Goal: Task Accomplishment & Management: Use online tool/utility

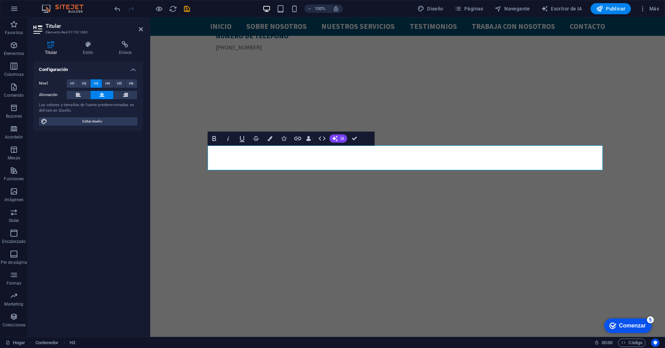
scroll to position [240, 0]
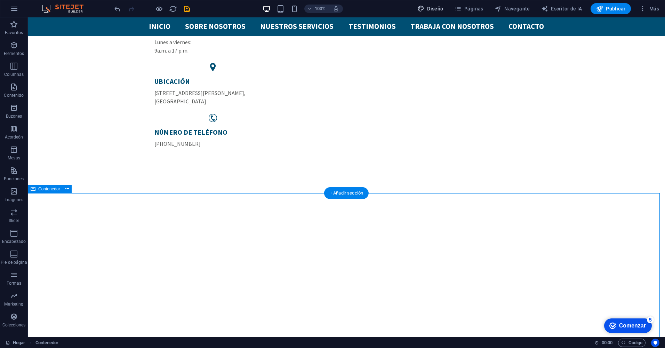
scroll to position [109, 0]
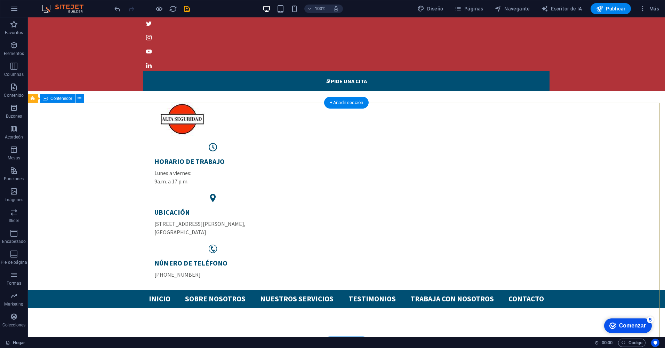
scroll to position [13, 0]
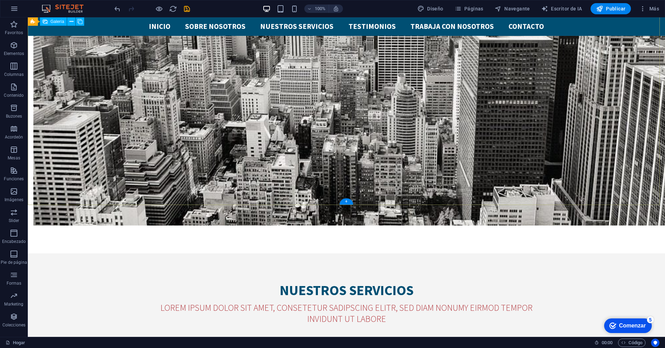
scroll to position [1870, 0]
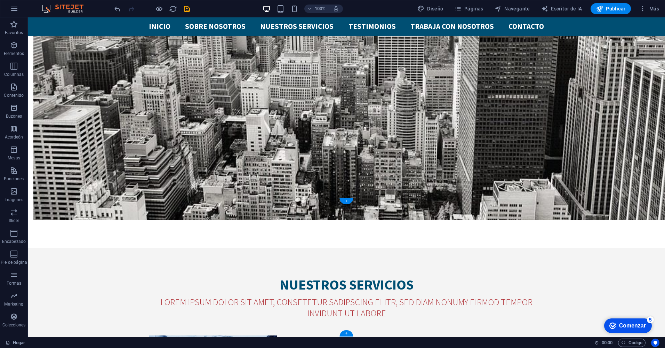
select select "px"
select select "footer"
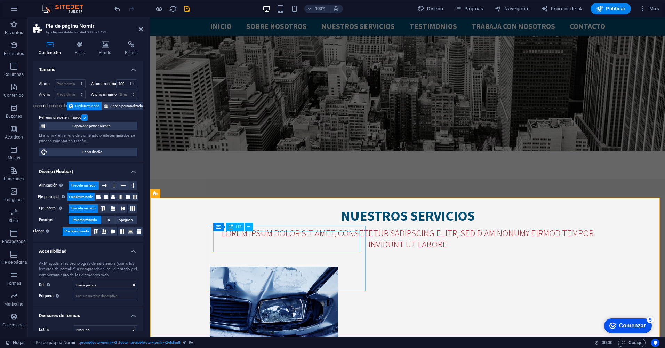
scroll to position [1778, 0]
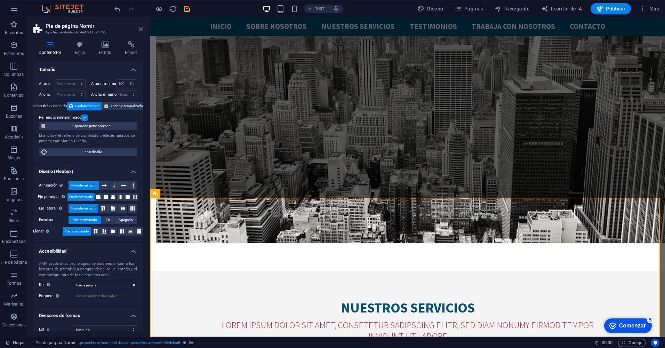
click at [140, 30] on icon at bounding box center [141, 29] width 4 height 6
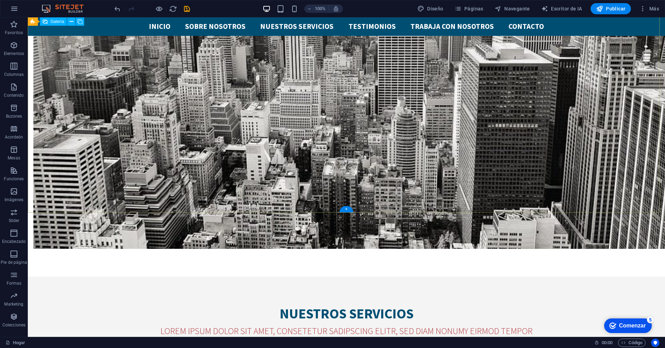
scroll to position [1870, 0]
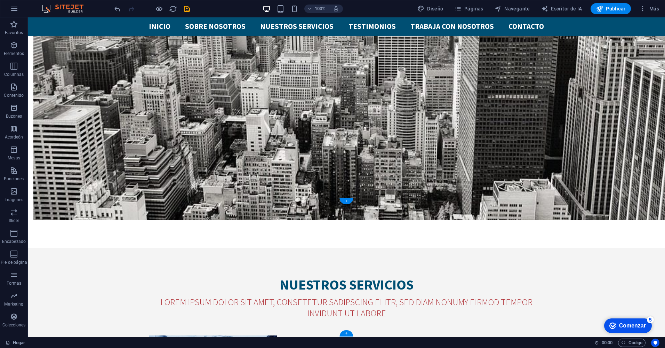
click at [13, 320] on icon "button" at bounding box center [14, 316] width 8 height 8
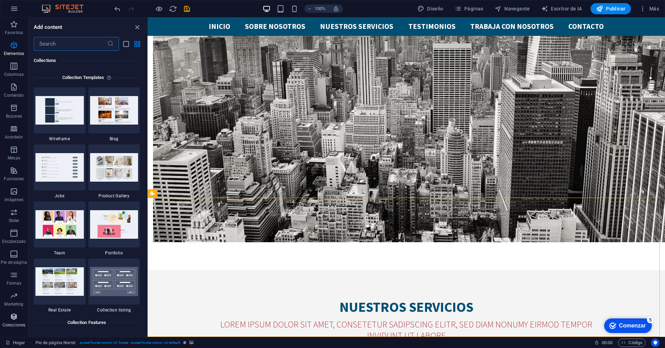
scroll to position [6363, 0]
click at [13, 320] on icon "button" at bounding box center [14, 316] width 8 height 8
select select "px"
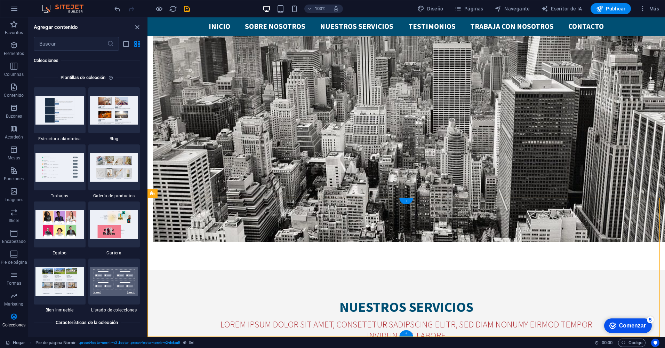
select select "footer"
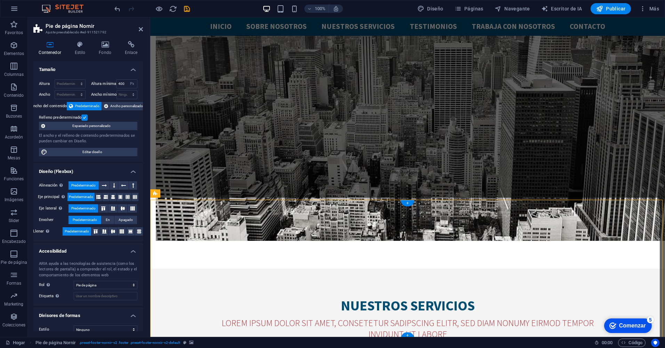
scroll to position [1778, 0]
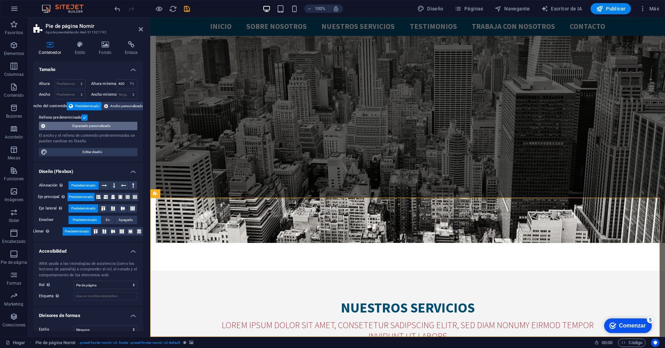
click at [100, 129] on span "Espaciado personalizado" at bounding box center [91, 126] width 88 height 8
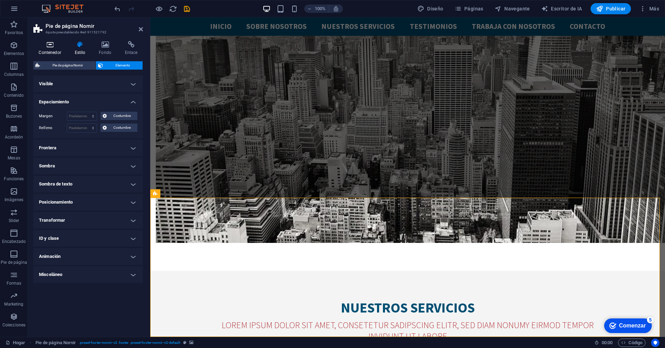
click at [41, 48] on h4 "Contenedor" at bounding box center [51, 48] width 36 height 15
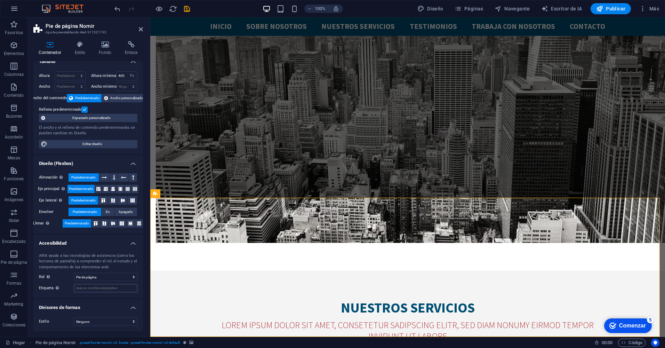
scroll to position [0, 0]
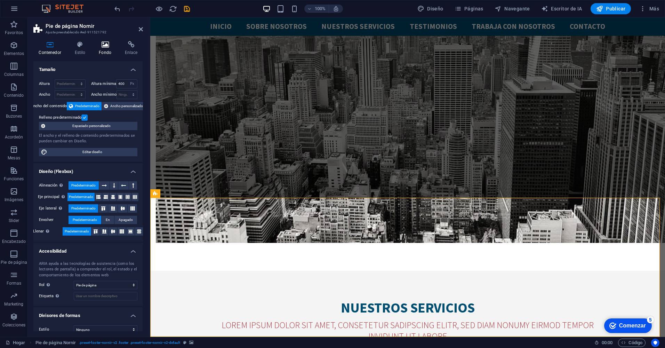
click at [104, 51] on font "Fondo" at bounding box center [105, 52] width 13 height 5
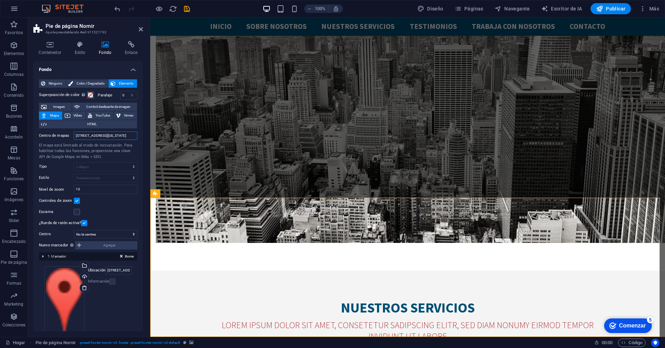
click at [98, 138] on input "[STREET_ADDRESS][US_STATE]" at bounding box center [106, 135] width 64 height 8
drag, startPoint x: 244, startPoint y: 153, endPoint x: 151, endPoint y: 133, distance: 94.5
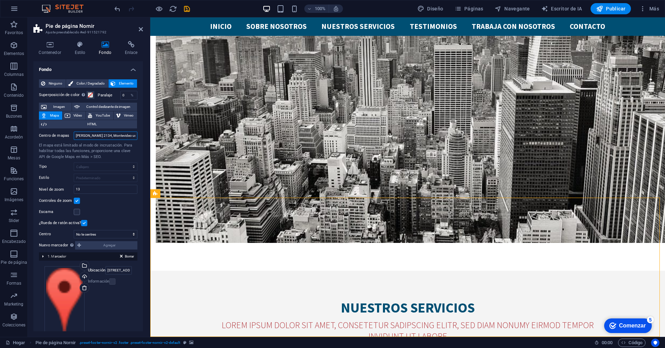
click at [131, 136] on input "[PERSON_NAME] 2134, Montevideo uruguayh" at bounding box center [106, 135] width 64 height 8
click at [107, 137] on input "[PERSON_NAME] 2134" at bounding box center [106, 135] width 64 height 8
drag, startPoint x: 113, startPoint y: 131, endPoint x: 48, endPoint y: 123, distance: 65.5
click at [48, 123] on div "Superposición de color Coloca una superposición sobre el fondo para colorearlo …" at bounding box center [88, 214] width 98 height 253
paste input "[PERSON_NAME][STREET_ADDRESS]"
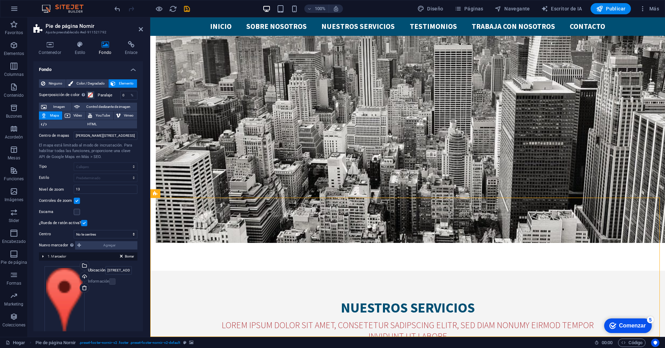
click at [113, 245] on div "Nuevo marcador Para habilitar esta función, proporcione una clave API de Google…" at bounding box center [88, 245] width 98 height 8
drag, startPoint x: 403, startPoint y: 241, endPoint x: 441, endPoint y: 216, distance: 45.9
drag, startPoint x: 399, startPoint y: 250, endPoint x: 425, endPoint y: 261, distance: 29.3
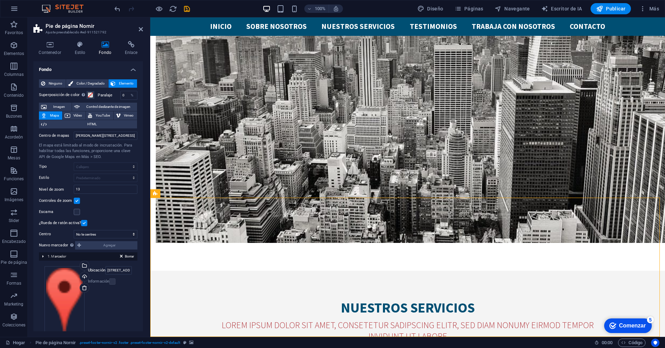
click at [54, 116] on span "Mapa" at bounding box center [54, 115] width 11 height 8
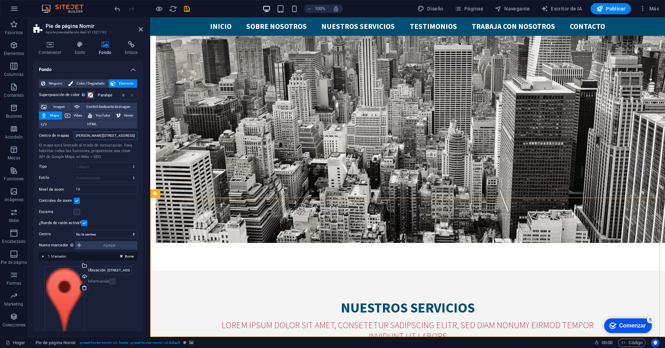
click at [94, 134] on input "[PERSON_NAME][STREET_ADDRESS]" at bounding box center [106, 135] width 64 height 8
drag, startPoint x: 94, startPoint y: 134, endPoint x: 57, endPoint y: 135, distance: 36.5
click at [57, 135] on div "Centro de mapas [PERSON_NAME][STREET_ADDRESS]" at bounding box center [88, 135] width 98 height 8
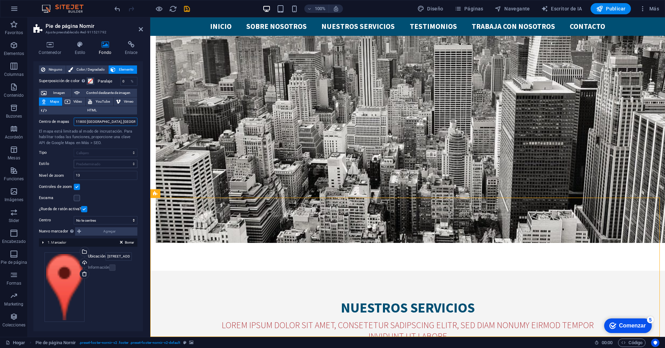
scroll to position [16, 0]
type input "11800 [GEOGRAPHIC_DATA], [GEOGRAPHIC_DATA]"
click at [117, 250] on div "Arrastra archivos aquí, haz clic para elegir archivos o selecciona archivos de …" at bounding box center [88, 285] width 98 height 81
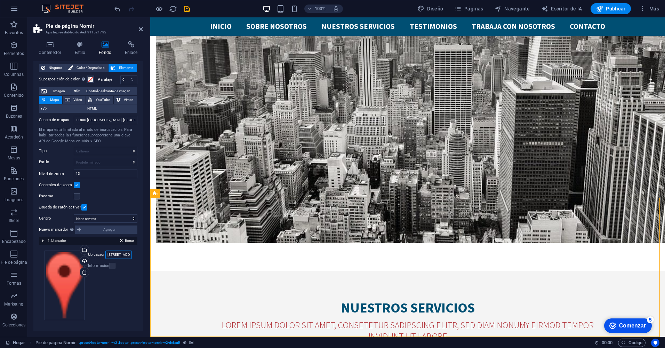
click at [120, 257] on input "[STREET_ADDRESS][US_STATE]" at bounding box center [118, 254] width 26 height 8
paste input "[PERSON_NAME][STREET_ADDRESS]"
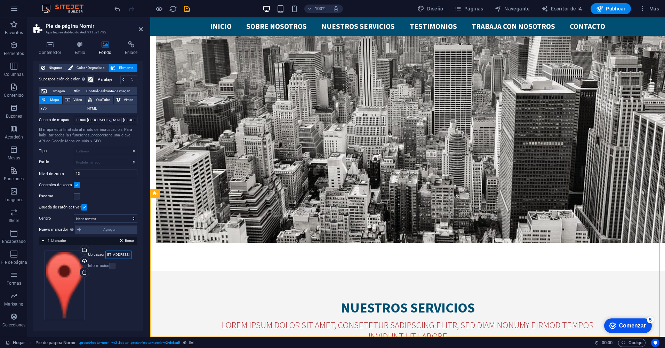
type input "[PERSON_NAME][STREET_ADDRESS]"
click at [95, 117] on input "11800 [GEOGRAPHIC_DATA], [GEOGRAPHIC_DATA]" at bounding box center [106, 120] width 64 height 8
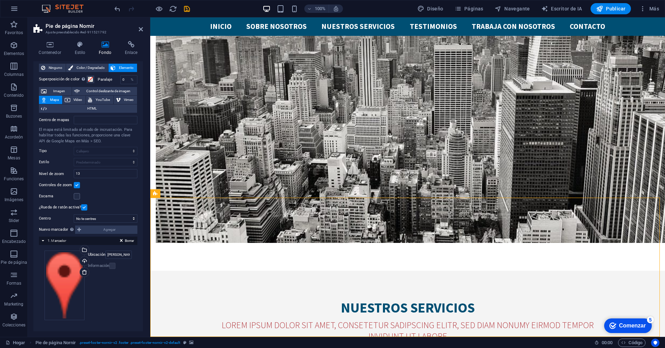
click at [100, 133] on div "El mapa está limitado al modo de incrustación. Para habilitar todas las funcion…" at bounding box center [88, 135] width 98 height 17
click at [106, 116] on input "Centro de mapas" at bounding box center [106, 120] width 64 height 8
type input "m"
click at [106, 116] on input "[GEOGRAPHIC_DATA]" at bounding box center [106, 120] width 64 height 8
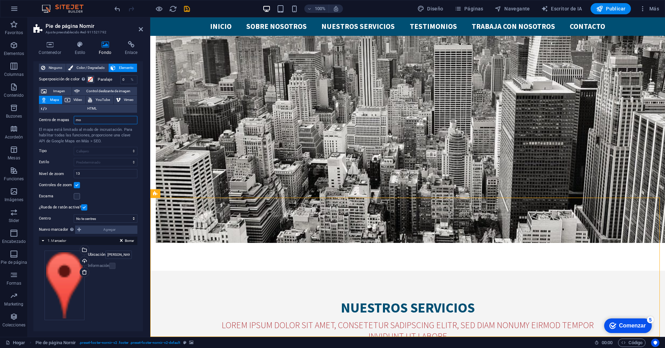
type input "m"
paste input "[PERSON_NAME][STREET_ADDRESS]"
type input "[PERSON_NAME][STREET_ADDRESS]"
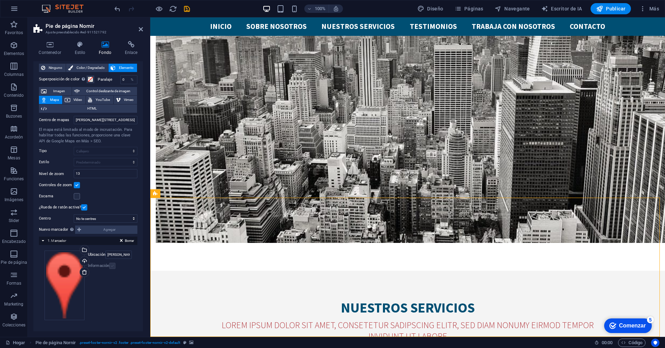
click at [113, 263] on label at bounding box center [112, 265] width 6 height 6
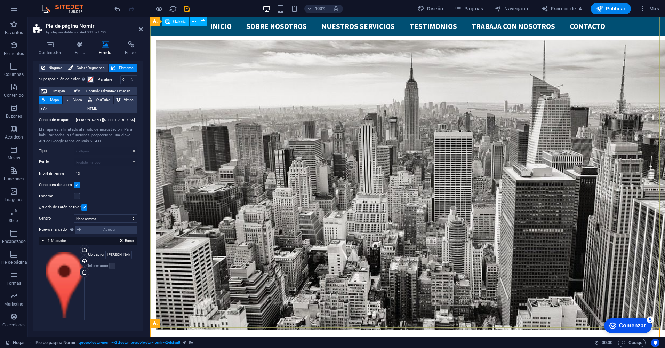
scroll to position [1648, 0]
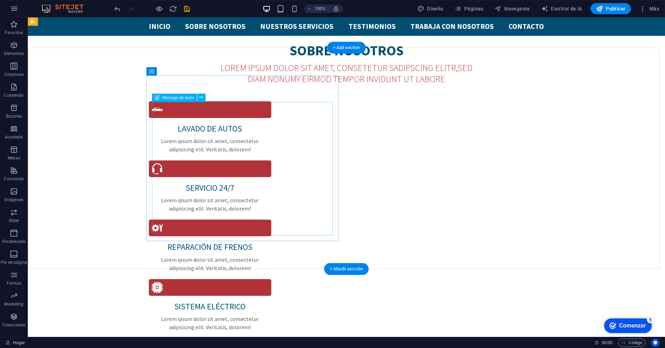
scroll to position [688, 0]
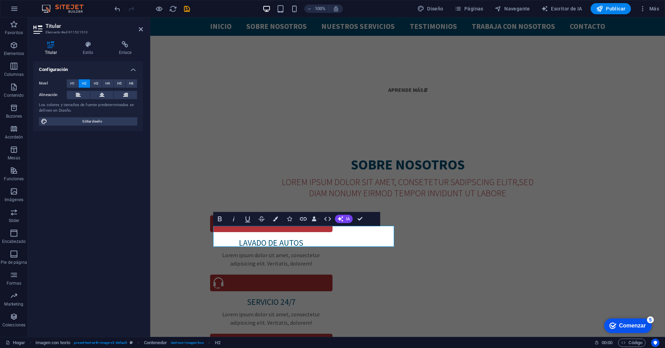
scroll to position [574, 0]
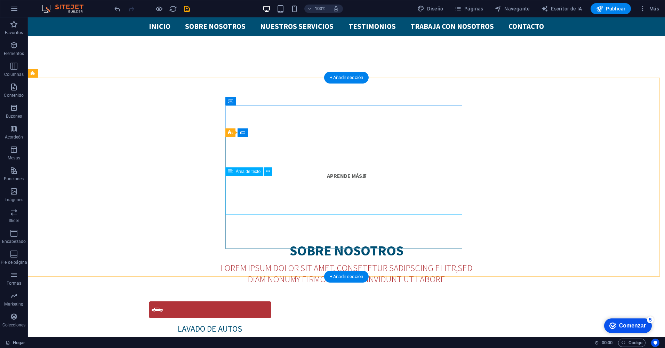
scroll to position [489, 0]
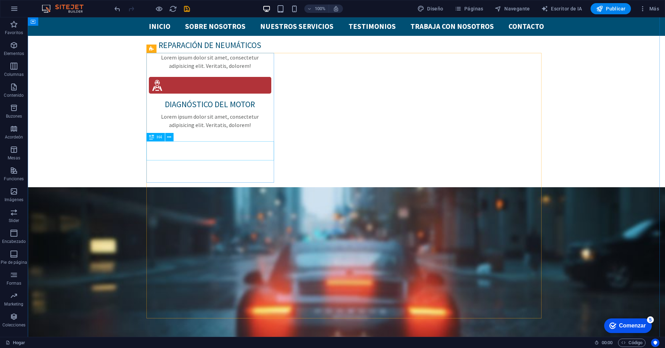
scroll to position [1008, 0]
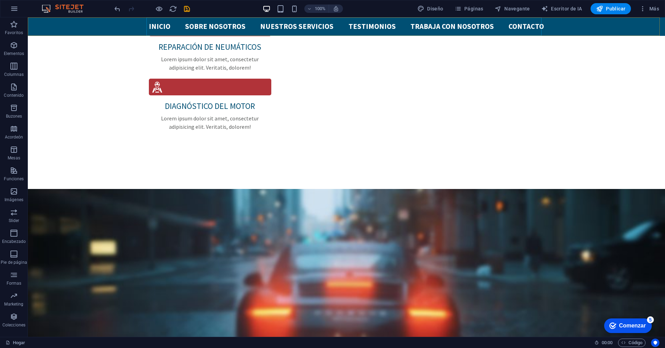
click at [457, 27] on nav "INICIO Sobre nosotros Nuestros servicios Testimonios TRABAJA CON NOSOTROS Conta…" at bounding box center [346, 26] width 395 height 18
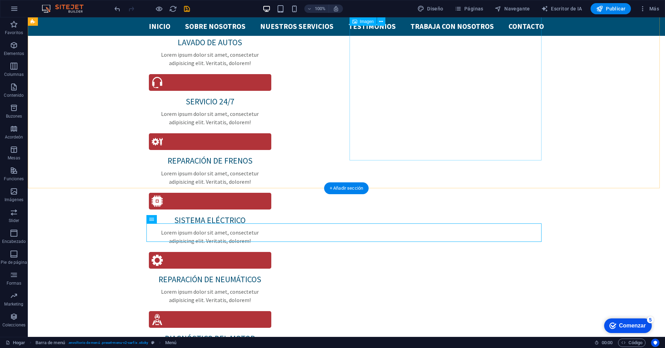
scroll to position [766, 0]
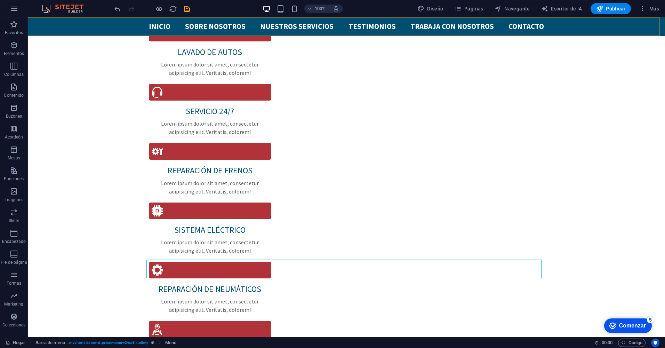
click at [444, 23] on nav "INICIO Sobre nosotros Nuestros servicios Testimonios TRABAJA CON NOSOTROS Conta…" at bounding box center [346, 26] width 395 height 18
select select
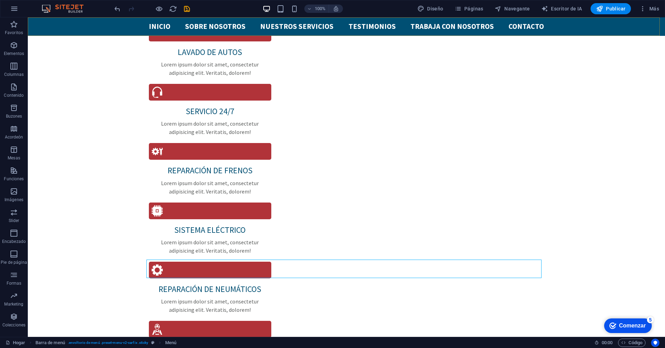
select select
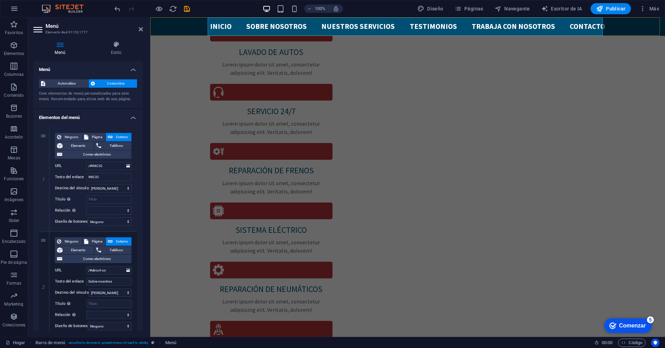
click at [479, 29] on nav "INICIO Sobre nosotros Nuestros servicios Testimonios TRABAJA CON NOSOTROS Conta…" at bounding box center [407, 26] width 395 height 18
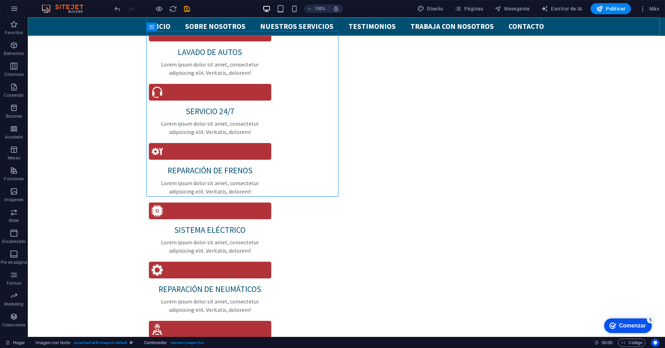
click at [445, 26] on nav "INICIO Sobre nosotros Nuestros servicios Testimonios TRABAJA CON NOSOTROS Conta…" at bounding box center [346, 26] width 395 height 18
select select
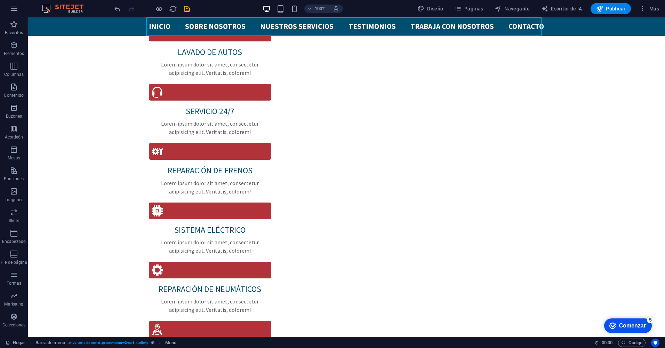
select select
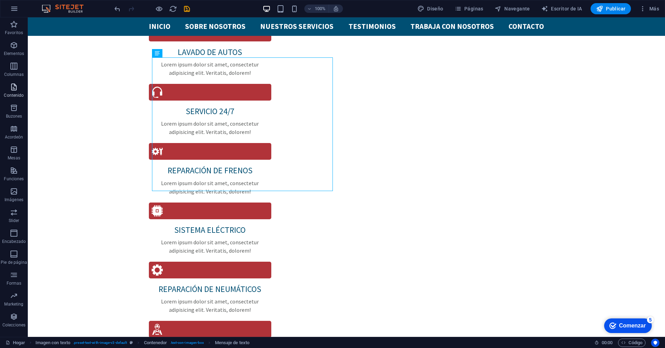
click at [18, 82] on button "Contenido" at bounding box center [14, 90] width 28 height 21
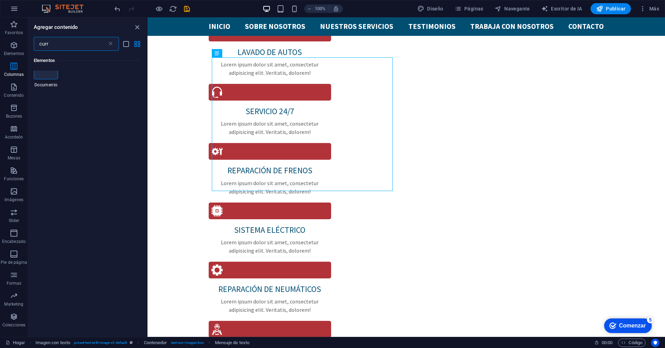
scroll to position [0, 0]
type input "c"
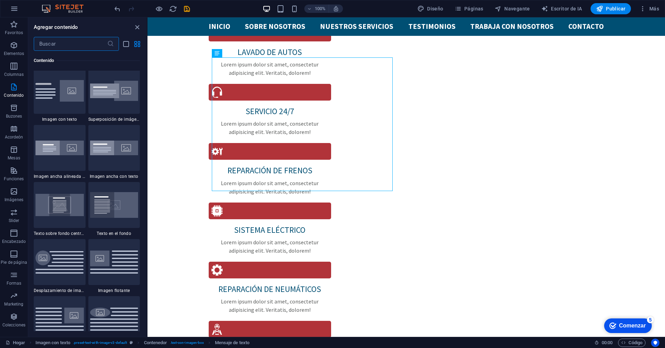
scroll to position [1334, 0]
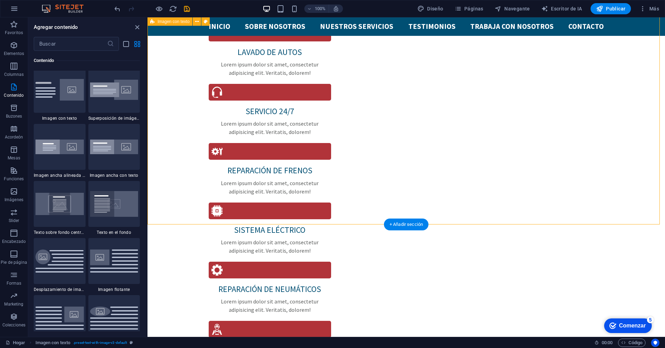
drag, startPoint x: 148, startPoint y: 107, endPoint x: 147, endPoint y: 130, distance: 22.6
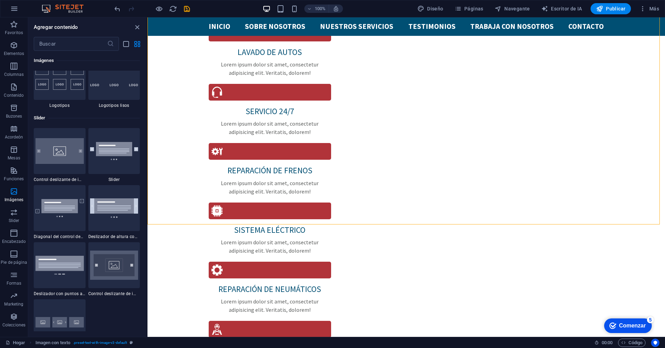
scroll to position [3914, 0]
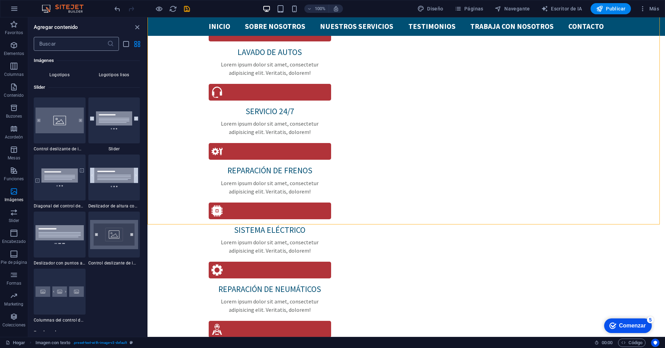
click at [82, 46] on input "text" at bounding box center [70, 44] width 73 height 14
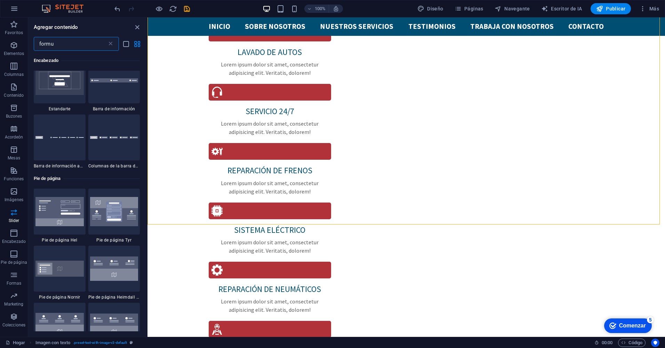
scroll to position [0, 0]
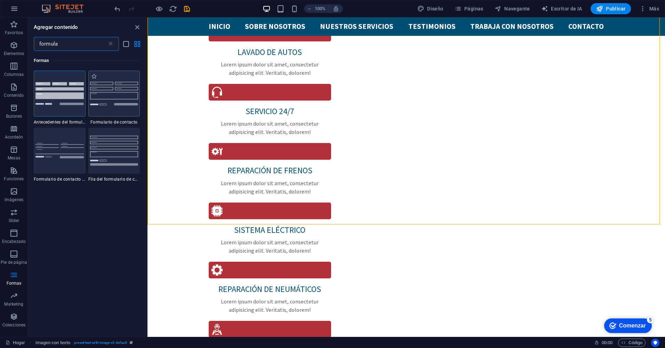
type input "formula"
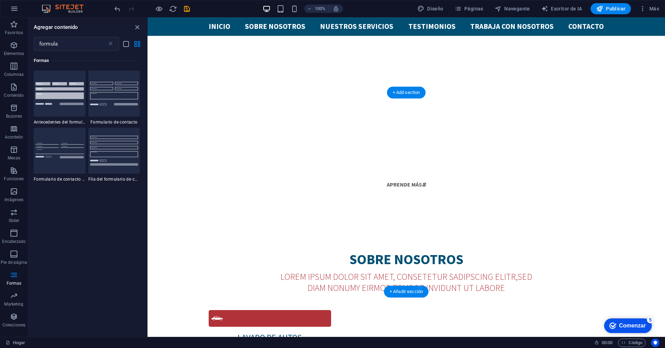
scroll to position [474, 0]
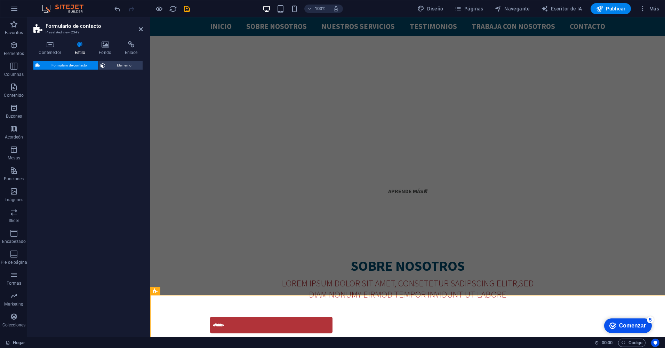
select select "rem"
select select "preset-contact-form-v3-background"
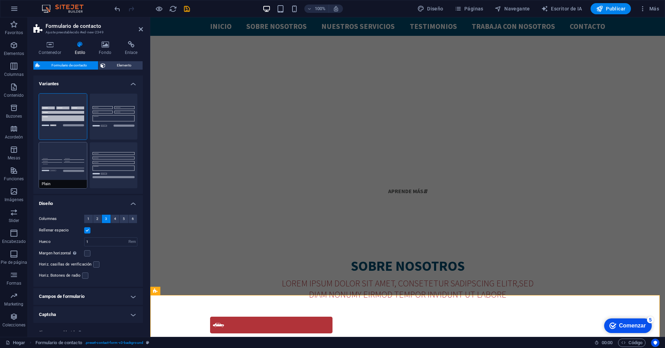
click at [60, 162] on button "Plain" at bounding box center [63, 165] width 48 height 46
click at [132, 163] on button "Row" at bounding box center [114, 165] width 48 height 46
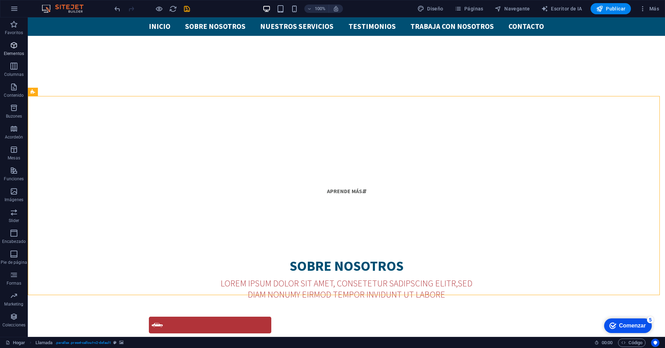
click at [13, 52] on p "Elementos" at bounding box center [14, 54] width 20 height 6
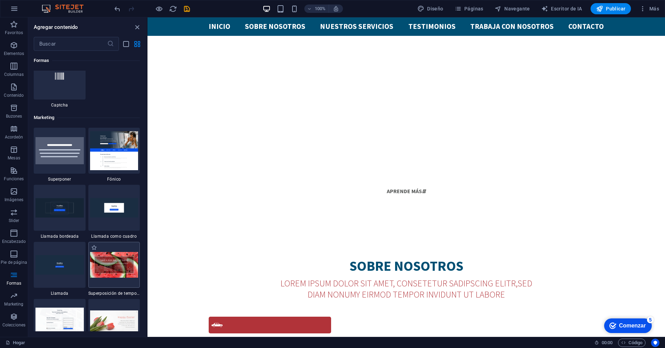
scroll to position [5592, 0]
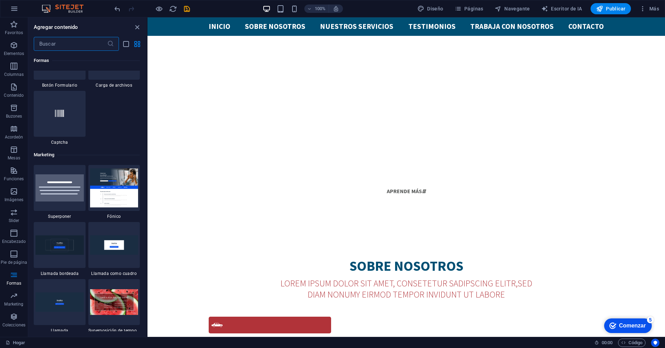
click at [74, 42] on input "text" at bounding box center [70, 44] width 73 height 14
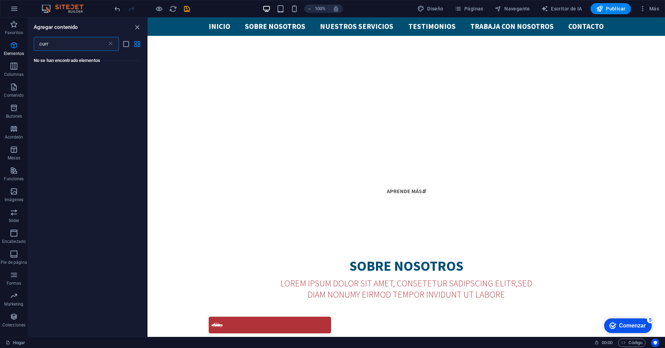
scroll to position [0, 0]
type input "c"
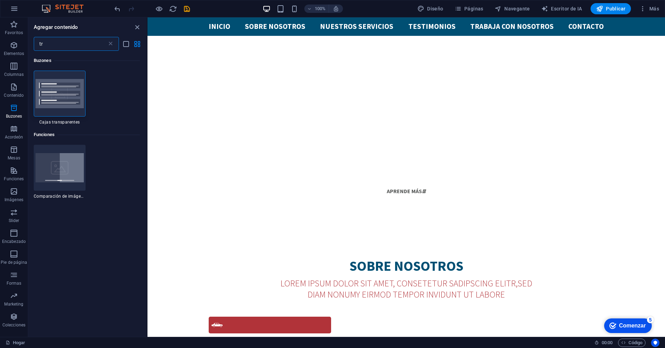
type input "t"
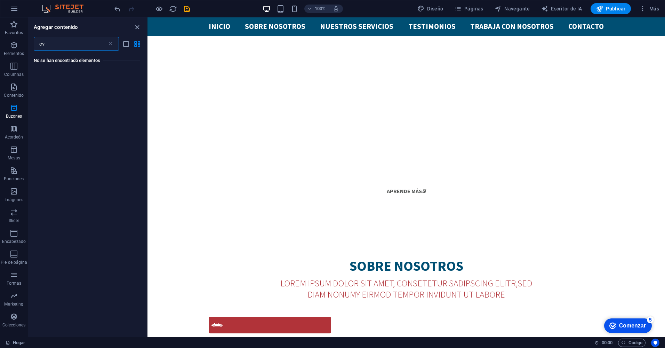
type input "c"
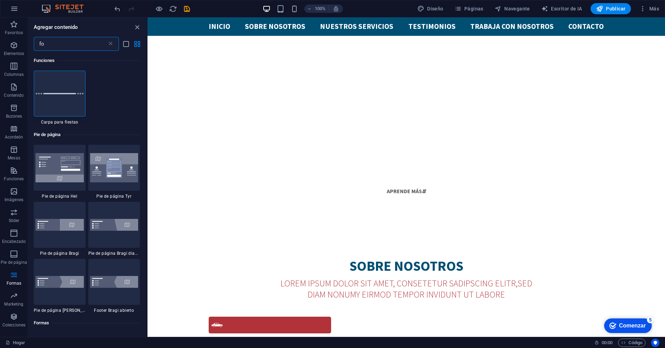
type input "f"
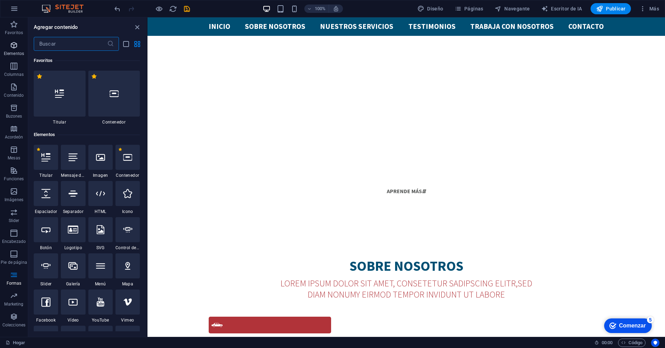
click at [16, 44] on icon "button" at bounding box center [14, 45] width 8 height 8
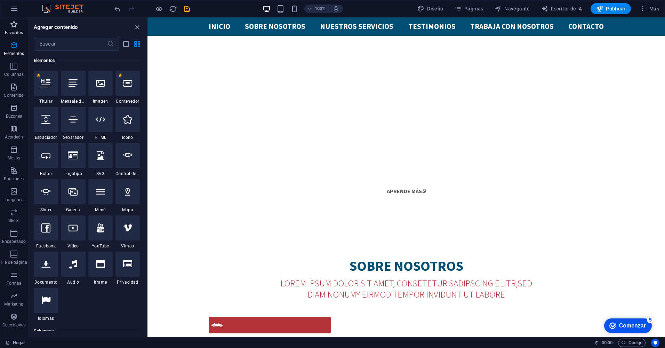
click at [16, 28] on icon "button" at bounding box center [14, 24] width 8 height 8
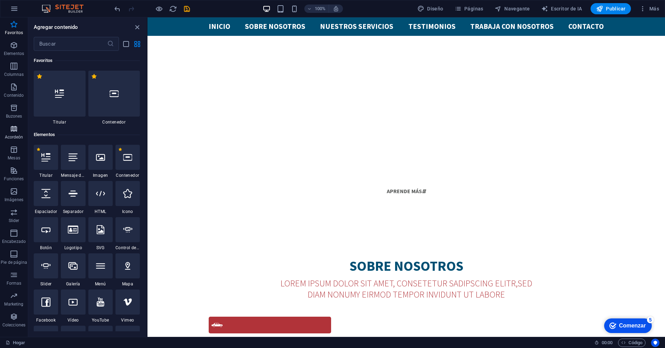
click at [10, 137] on p "Acordeón" at bounding box center [14, 137] width 18 height 6
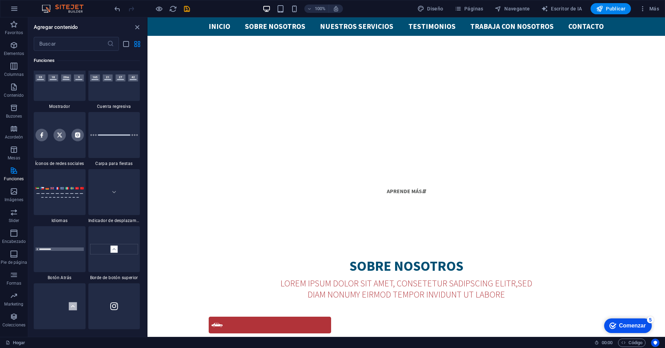
scroll to position [3125, 0]
click at [136, 27] on icon "grupo Cerrar" at bounding box center [137, 27] width 8 height 8
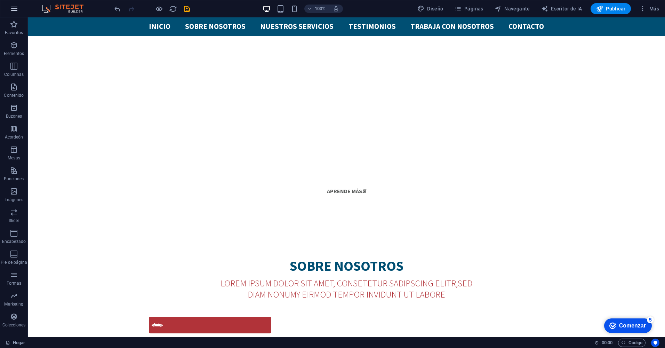
click at [11, 7] on icon "button" at bounding box center [14, 9] width 8 height 8
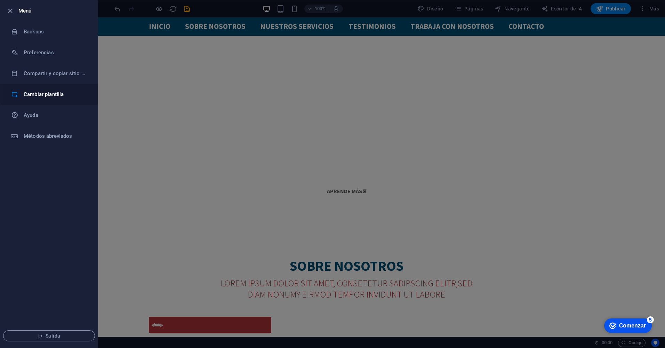
click at [52, 100] on li "Cambiar plantilla" at bounding box center [48, 94] width 97 height 21
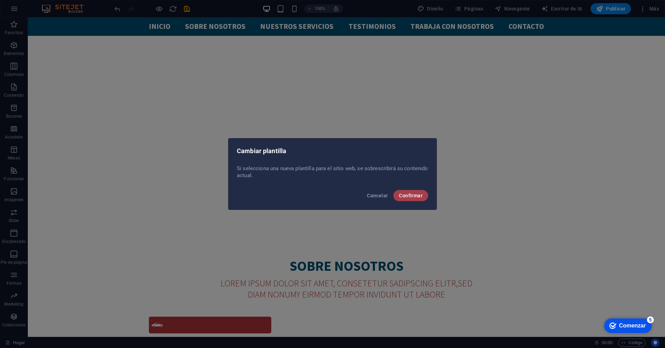
click at [416, 201] on button "Confirmar" at bounding box center [410, 195] width 35 height 11
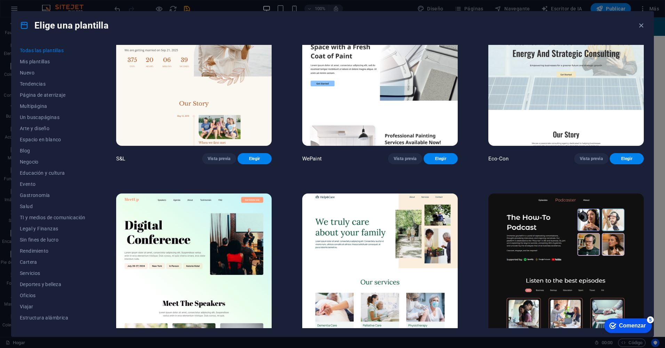
scroll to position [455, 0]
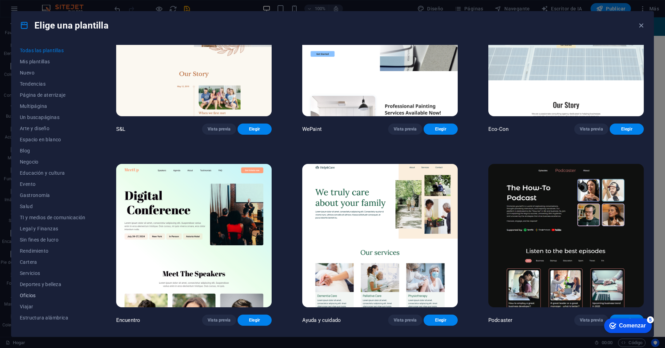
click at [30, 298] on span "Oficios" at bounding box center [53, 295] width 66 height 6
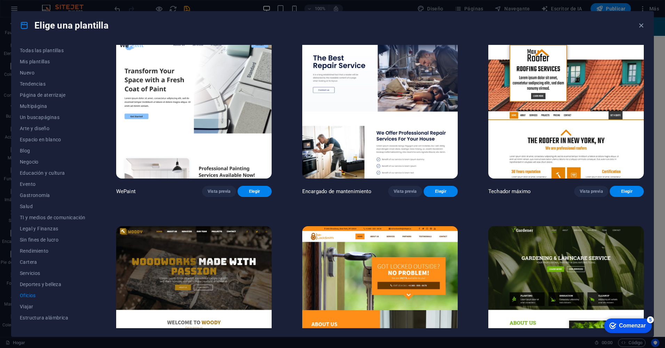
scroll to position [0, 0]
